Goal: Information Seeking & Learning: Learn about a topic

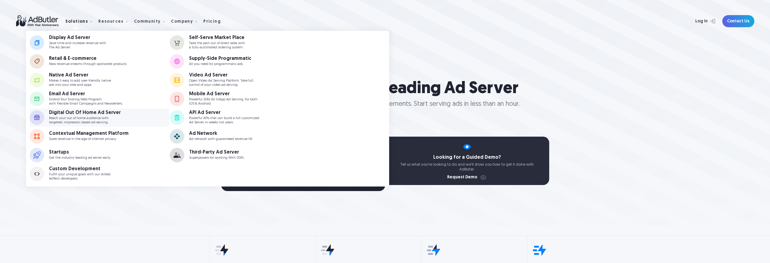
click at [79, 111] on div "Digital Out Of Home Ad Server" at bounding box center [85, 112] width 72 height 5
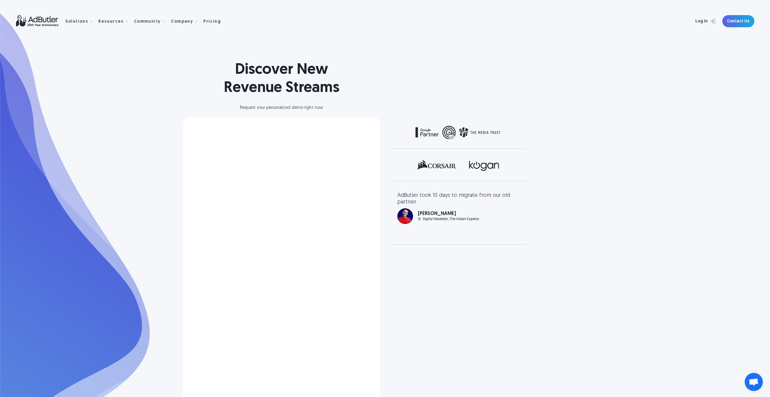
select select "[GEOGRAPHIC_DATA]"
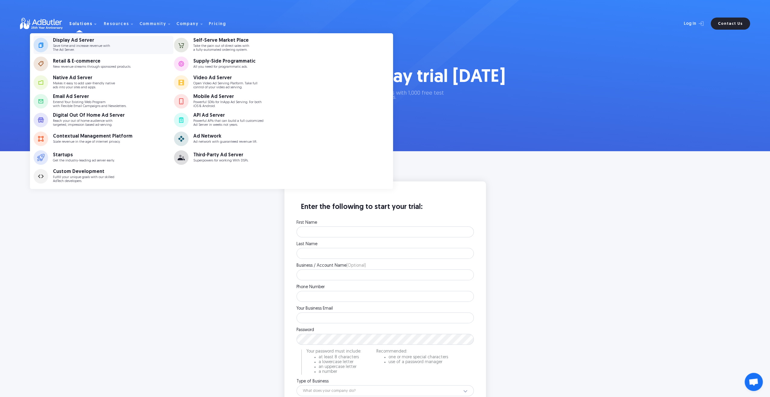
click at [72, 43] on div "Display Ad Server" at bounding box center [81, 40] width 57 height 5
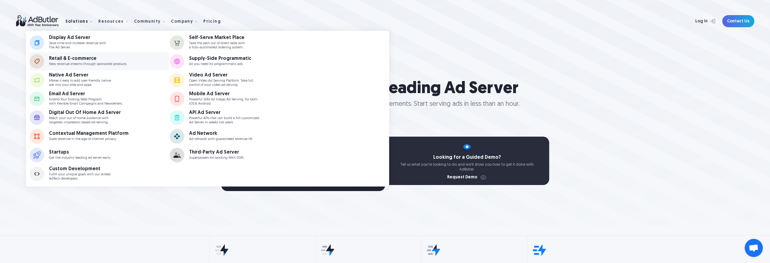
click at [77, 61] on div "Retail & E-commerce" at bounding box center [88, 58] width 78 height 5
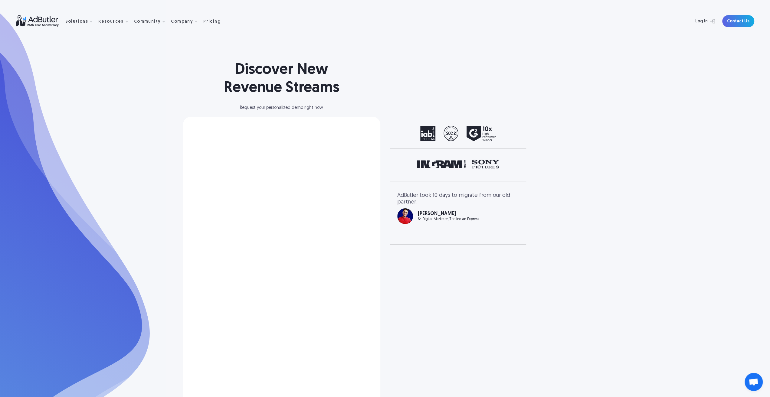
select select "[GEOGRAPHIC_DATA]"
